Goal: Task Accomplishment & Management: Use online tool/utility

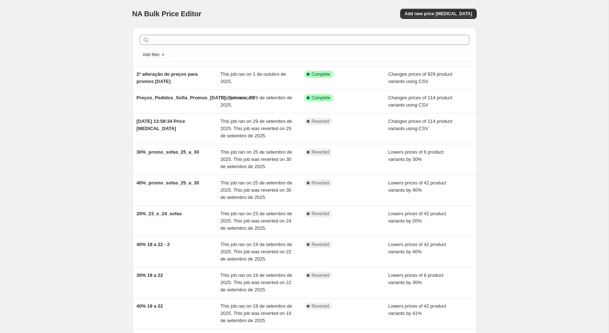
click at [451, 23] on div "NA Bulk Price Editor. This page is ready NA Bulk Price Editor Add new price [ME…" at bounding box center [304, 14] width 344 height 28
click at [450, 15] on span "Add new price [MEDICAL_DATA]" at bounding box center [438, 14] width 67 height 6
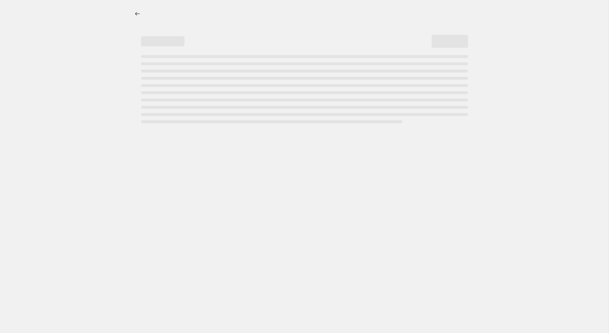
select select "percentage"
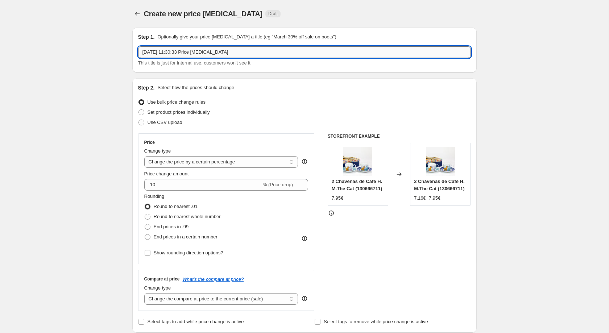
click at [234, 55] on input "[DATE] 11:30:33 Price [MEDICAL_DATA]" at bounding box center [304, 52] width 333 height 12
paste input "CAMPANHA ATÉ -30% DE DESCONTO EM SOFÁS"
click at [173, 50] on input "CAMPANHA ATÉ -30% DE DESCONTO EM SOFÁS" at bounding box center [304, 52] width 333 height 12
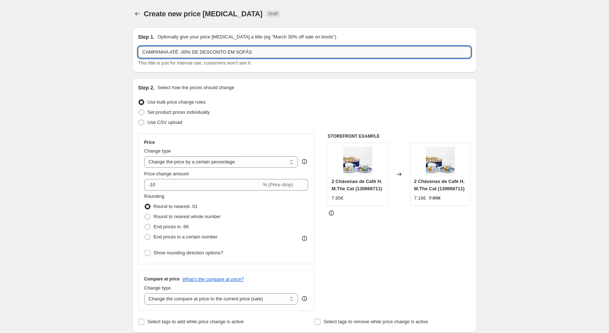
click at [168, 50] on input "CAMPANHA ATÉ -30% DE DESCONTO EM SOFÁS" at bounding box center [304, 52] width 333 height 12
type input "CAMPANHA_ATÉ_30%_DE_DESCONTO_EM_SOFÁS"
click at [419, 20] on div "Create new price [MEDICAL_DATA]. This page is ready Create new price [MEDICAL_D…" at bounding box center [304, 14] width 344 height 28
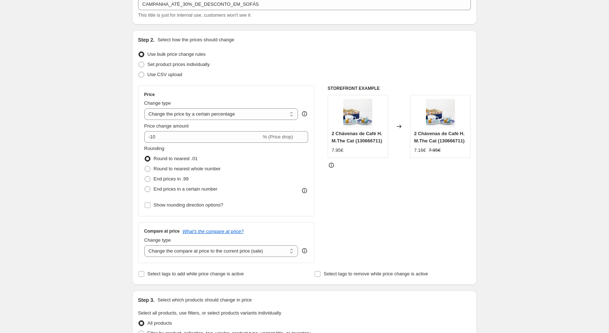
scroll to position [62, 0]
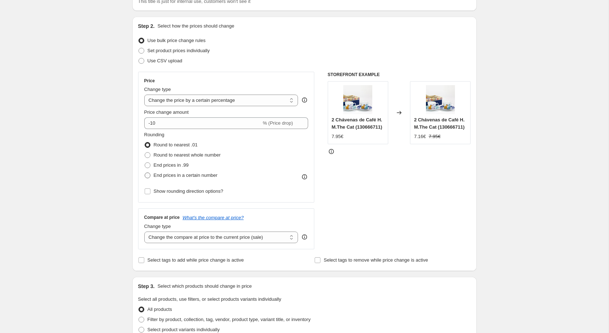
click at [183, 175] on span "End prices in a certain number" at bounding box center [186, 175] width 64 height 5
click at [145, 173] on input "End prices in a certain number" at bounding box center [145, 173] width 0 height 0
radio input "true"
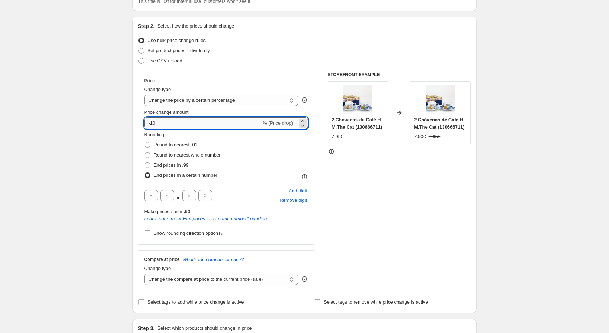
click at [169, 123] on input "-10" at bounding box center [202, 123] width 117 height 12
type input "-1"
type input "-30"
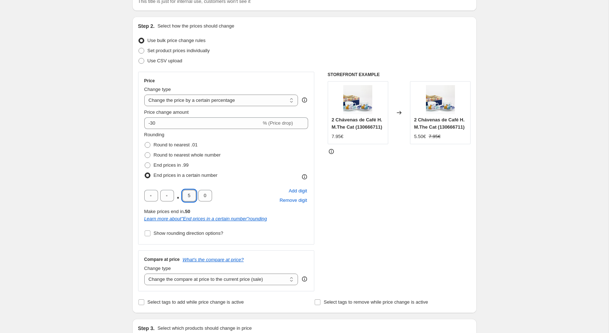
click at [192, 200] on input "5" at bounding box center [189, 196] width 14 height 12
click at [188, 200] on input "5" at bounding box center [189, 196] width 14 height 12
type input "3"
click at [528, 171] on div "Create new price [MEDICAL_DATA]. This page is ready Create new price [MEDICAL_D…" at bounding box center [304, 321] width 609 height 767
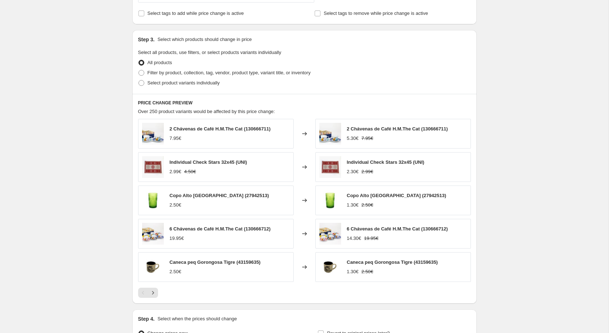
scroll to position [354, 0]
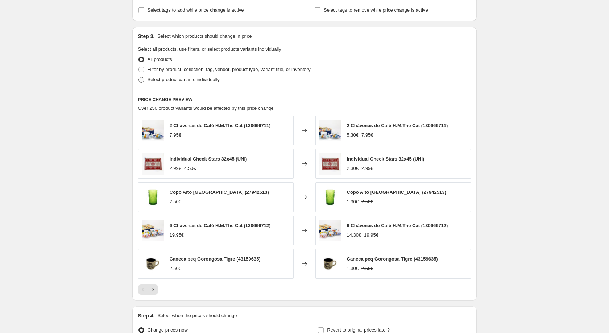
click at [191, 82] on span "Select product variants individually" at bounding box center [184, 79] width 72 height 5
click at [139, 77] on input "Select product variants individually" at bounding box center [139, 77] width 0 height 0
radio input "true"
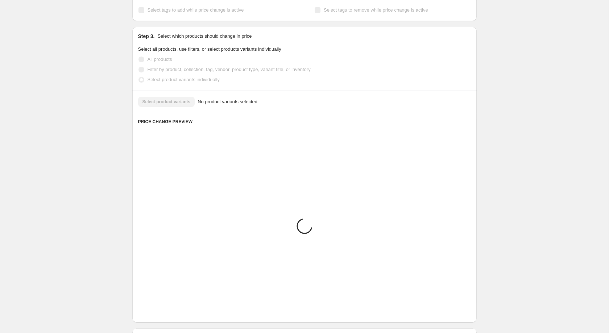
scroll to position [277, 0]
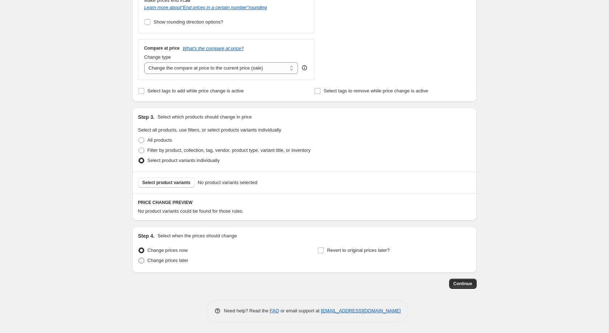
click at [166, 265] on label "Change prices later" at bounding box center [163, 261] width 50 height 10
click at [139, 258] on input "Change prices later" at bounding box center [139, 258] width 0 height 0
radio input "true"
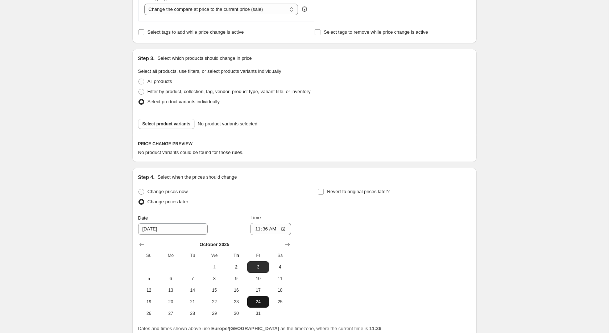
scroll to position [401, 0]
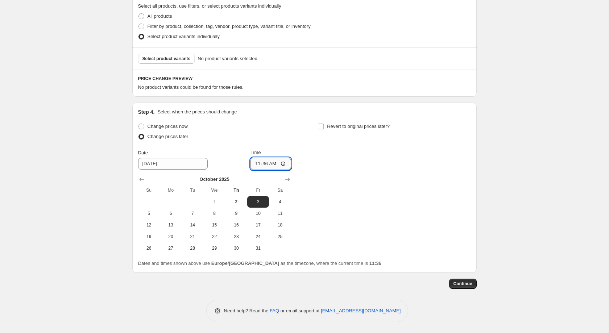
click at [266, 169] on input "11:36" at bounding box center [271, 164] width 41 height 12
click at [266, 167] on input "11:36" at bounding box center [271, 164] width 41 height 12
type input "00:10"
click at [322, 127] on input "Revert to original prices later?" at bounding box center [321, 127] width 6 height 6
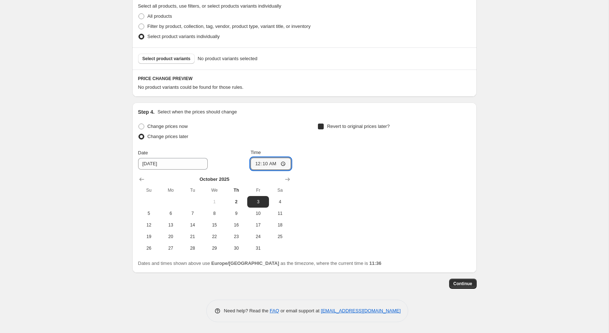
checkbox input "true"
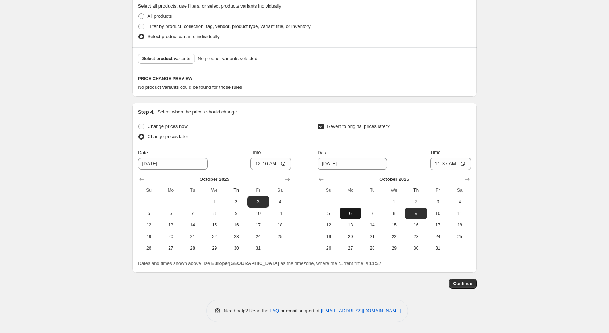
click at [355, 212] on span "6" at bounding box center [351, 214] width 16 height 6
type input "[DATE]"
click at [441, 169] on input "11:37" at bounding box center [450, 164] width 41 height 12
type input "23:59"
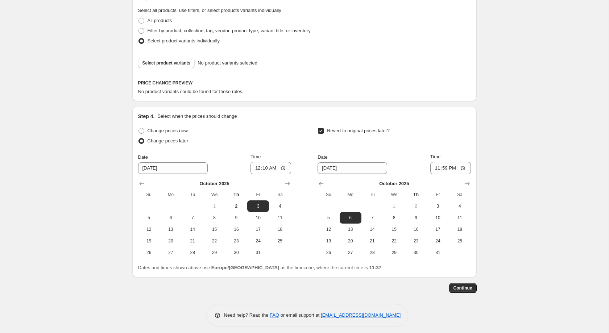
scroll to position [392, 0]
click at [164, 74] on div "Select product variants No product variants selected" at bounding box center [304, 63] width 344 height 22
click at [164, 69] on button "Select product variants" at bounding box center [166, 63] width 57 height 10
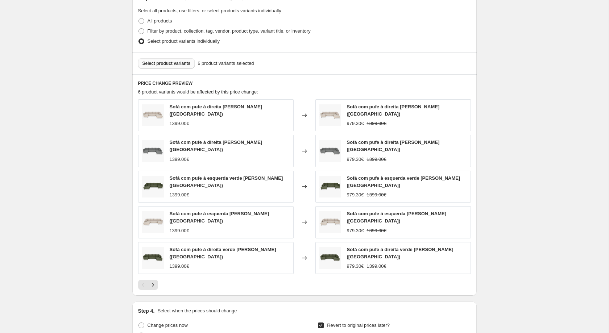
click at [170, 66] on span "Select product variants" at bounding box center [166, 64] width 48 height 6
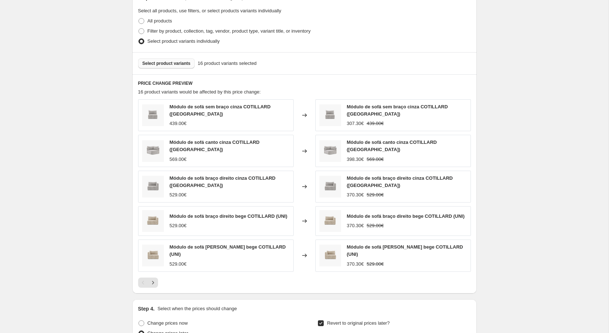
click at [183, 69] on button "Select product variants" at bounding box center [166, 63] width 57 height 10
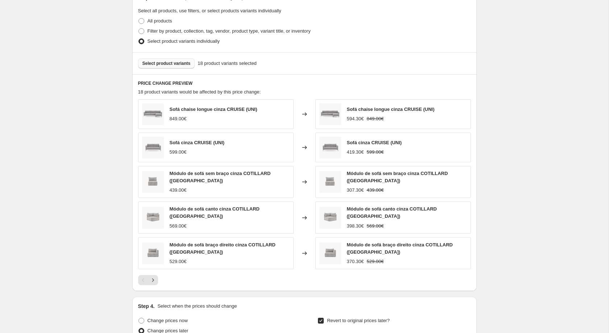
click at [174, 65] on span "Select product variants" at bounding box center [166, 64] width 48 height 6
click at [172, 74] on div "Select product variants 24 product variants selected" at bounding box center [304, 63] width 344 height 22
click at [174, 66] on span "Select product variants" at bounding box center [166, 64] width 48 height 6
click at [171, 63] on button "Select product variants" at bounding box center [166, 63] width 57 height 10
click at [181, 66] on span "Select product variants" at bounding box center [166, 64] width 48 height 6
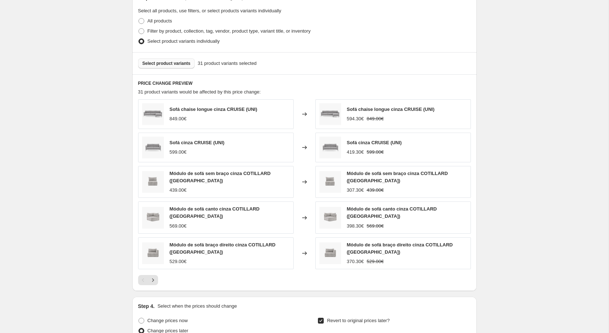
click at [177, 65] on button "Select product variants" at bounding box center [166, 63] width 57 height 10
click at [189, 69] on button "Select product variants" at bounding box center [166, 63] width 57 height 10
click at [177, 66] on span "Select product variants" at bounding box center [166, 64] width 48 height 6
click at [169, 66] on span "Select product variants" at bounding box center [166, 64] width 48 height 6
click at [178, 66] on span "Select product variants" at bounding box center [166, 64] width 48 height 6
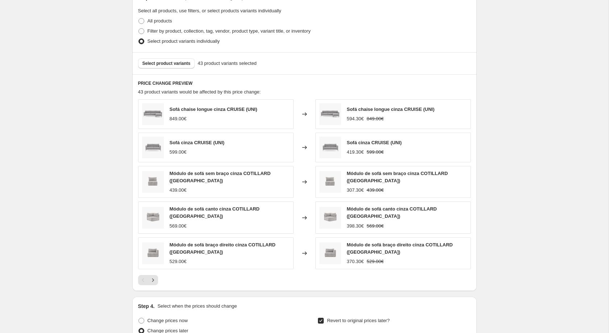
click at [166, 62] on div "Select product variants 43 product variants selected" at bounding box center [304, 63] width 344 height 22
click at [177, 69] on button "Select product variants" at bounding box center [166, 63] width 57 height 10
click at [185, 66] on span "Select product variants" at bounding box center [166, 64] width 48 height 6
click at [163, 66] on span "Select product variants" at bounding box center [166, 64] width 48 height 6
click at [189, 69] on button "Select product variants" at bounding box center [166, 63] width 57 height 10
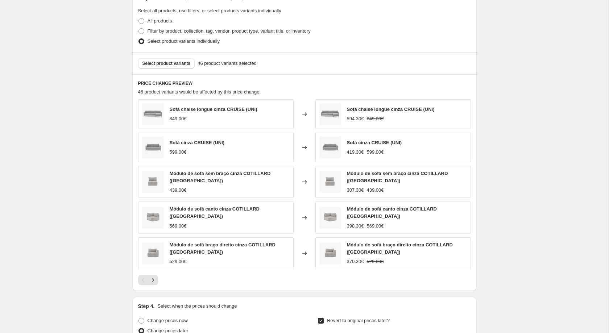
click at [541, 101] on div "Create new price [MEDICAL_DATA]. This page is ready Create new price [MEDICAL_D…" at bounding box center [304, 68] width 609 height 920
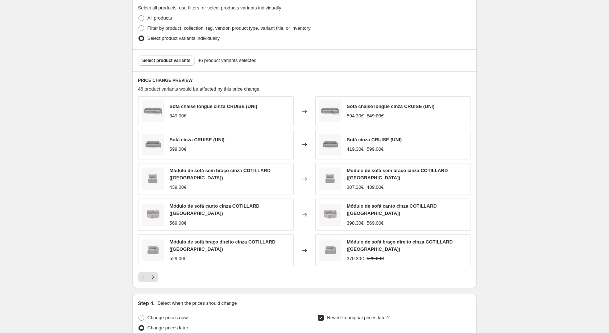
scroll to position [584, 0]
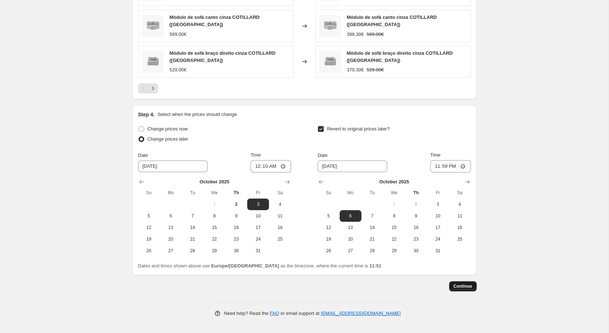
click at [468, 287] on button "Continue" at bounding box center [463, 286] width 28 height 10
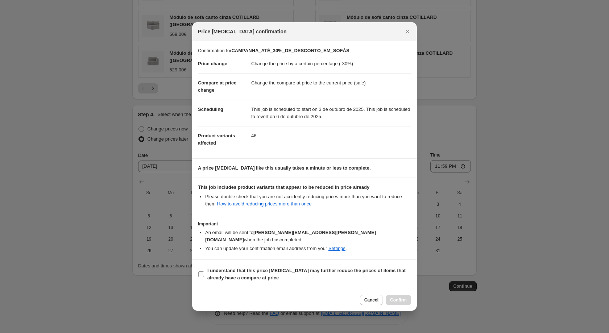
click at [251, 277] on span "I understand that this price [MEDICAL_DATA] may further reduce the prices of it…" at bounding box center [309, 274] width 204 height 15
click at [204, 277] on input "I understand that this price [MEDICAL_DATA] may further reduce the prices of it…" at bounding box center [201, 275] width 6 height 6
checkbox input "true"
click at [392, 295] on button "Confirm" at bounding box center [398, 300] width 25 height 10
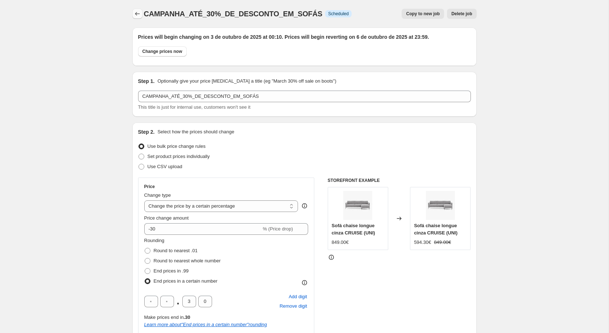
click at [139, 15] on icon "Price change jobs" at bounding box center [137, 13] width 7 height 7
